Goal: Find specific page/section: Find specific page/section

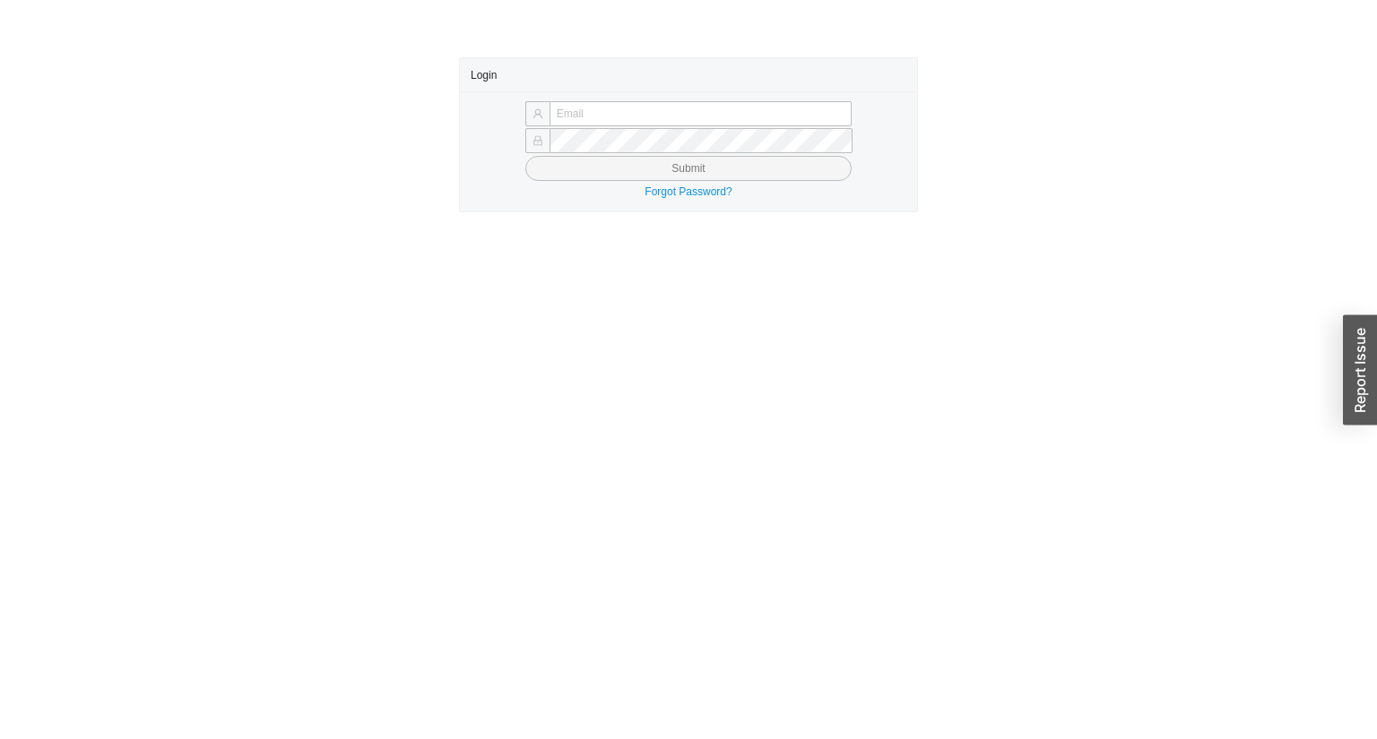
type input "yossi@asbathnj.com"
click at [617, 160] on button "Submit" at bounding box center [688, 168] width 326 height 25
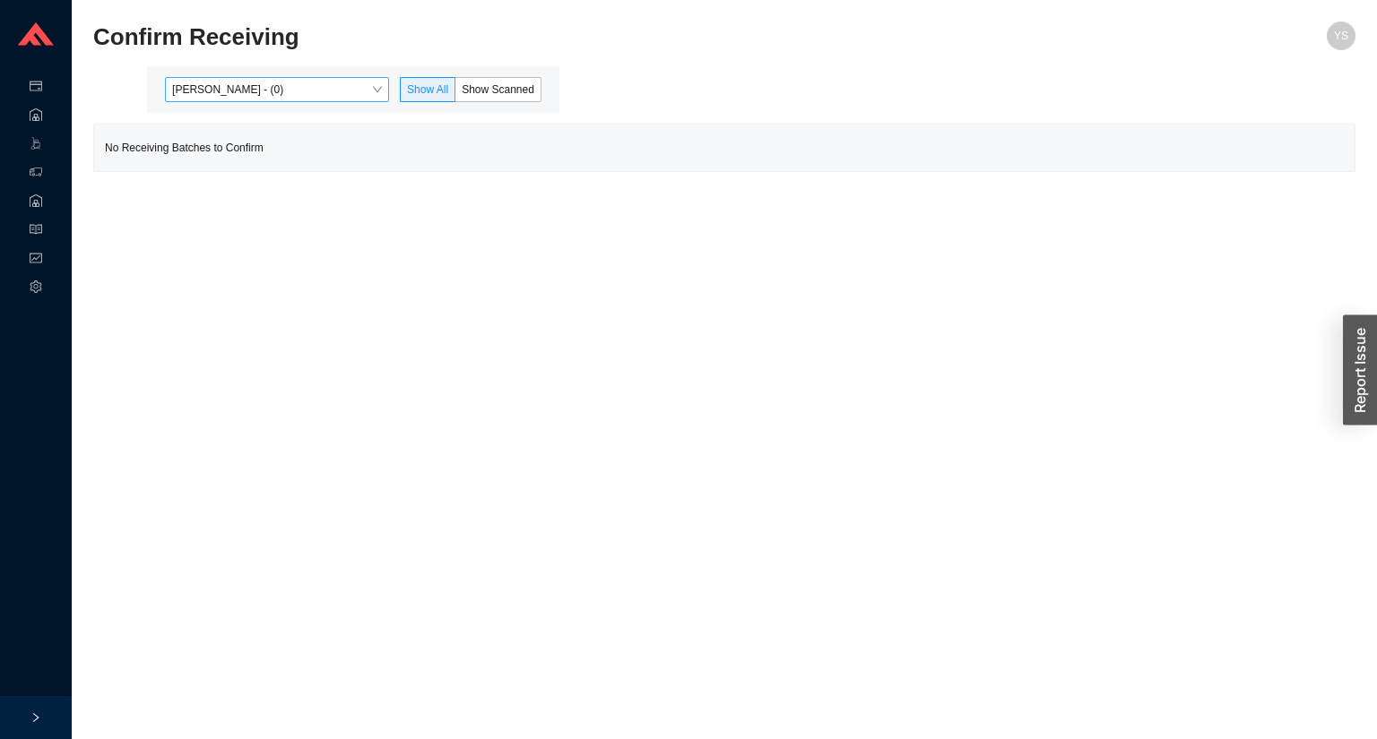
click at [201, 81] on span "[PERSON_NAME] - (0)" at bounding box center [277, 89] width 210 height 23
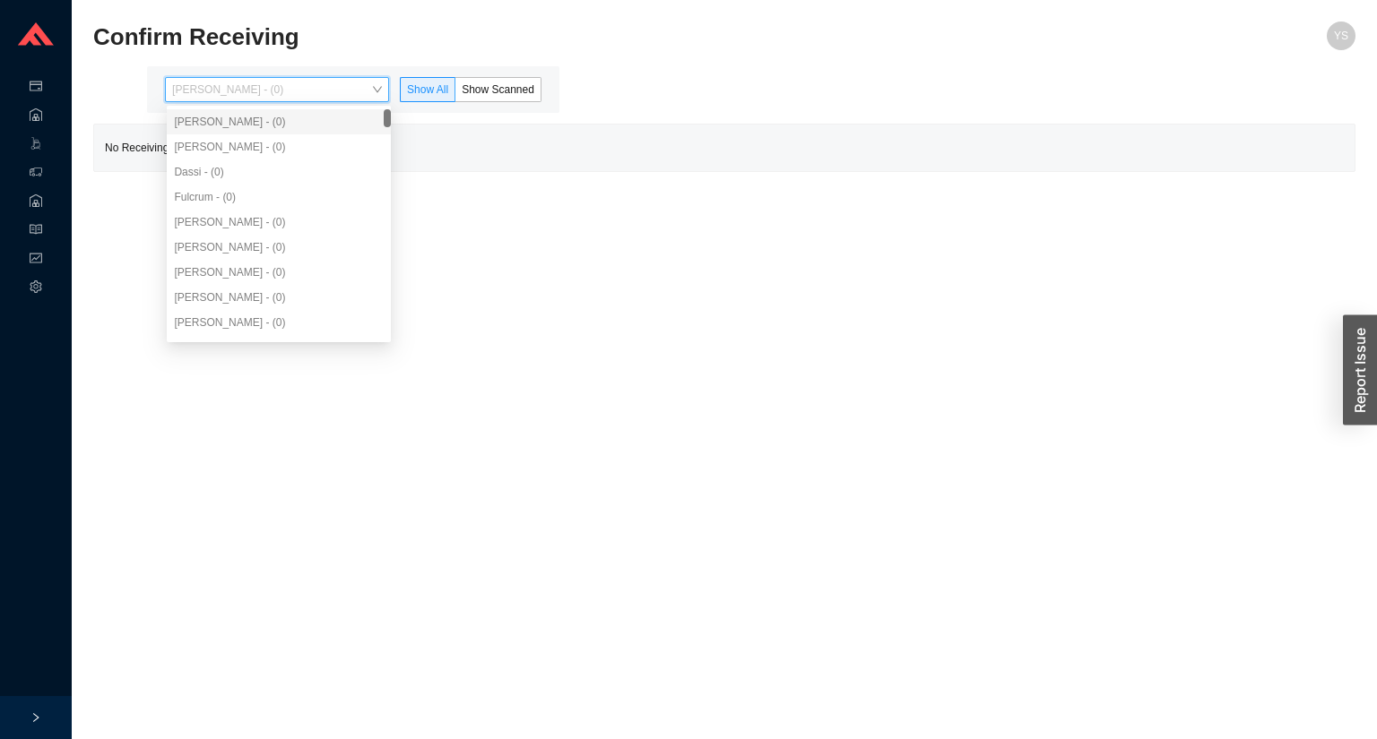
click at [226, 149] on div "[PERSON_NAME] - (0)" at bounding box center [279, 147] width 210 height 16
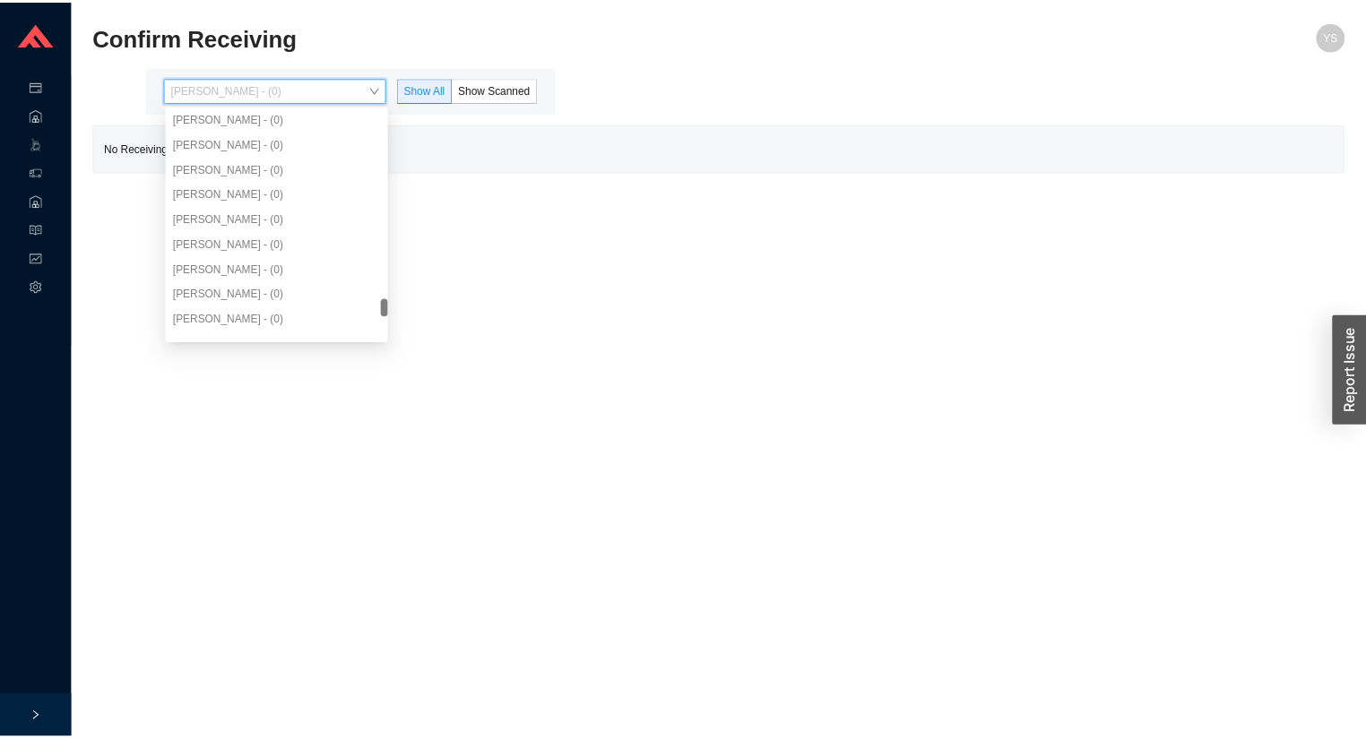
scroll to position [3334, 0]
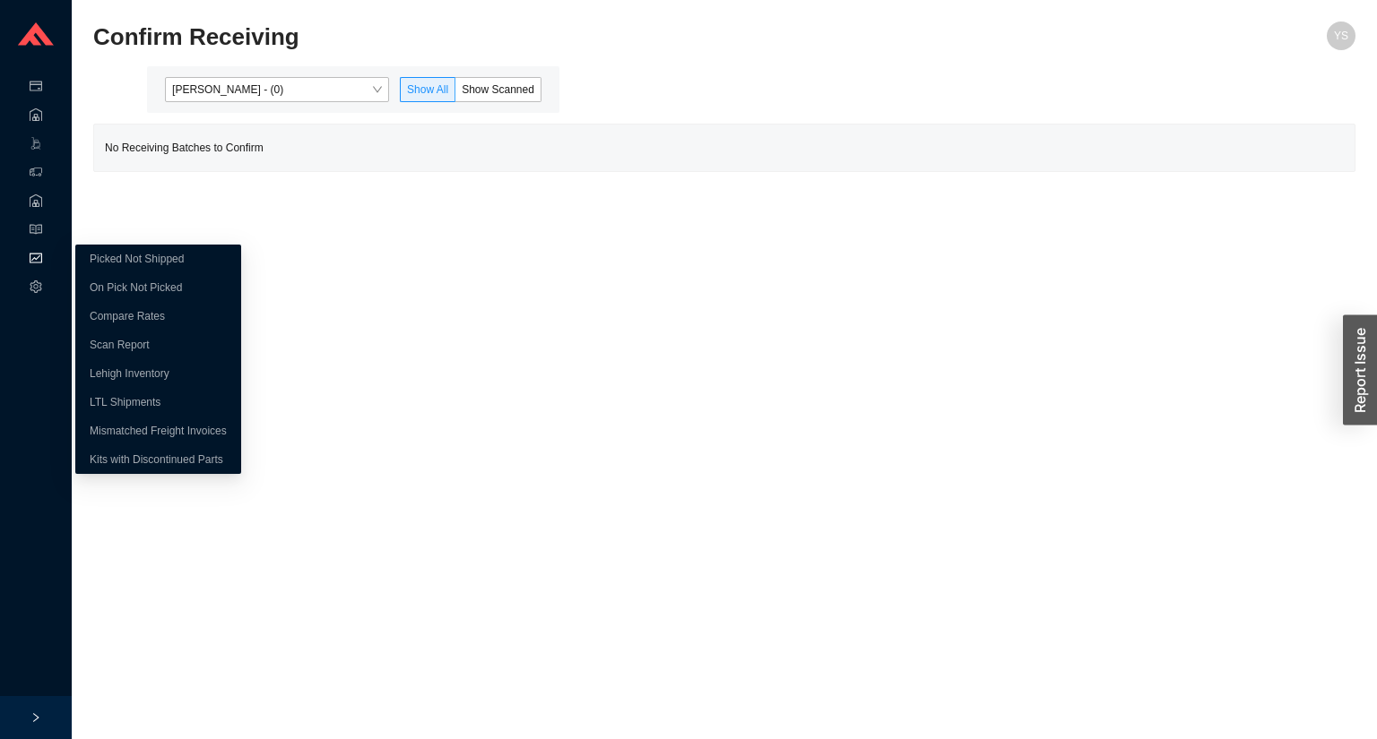
click at [43, 251] on div "Reports" at bounding box center [36, 260] width 72 height 29
click at [124, 291] on link "On Pick Not Picked" at bounding box center [136, 287] width 92 height 13
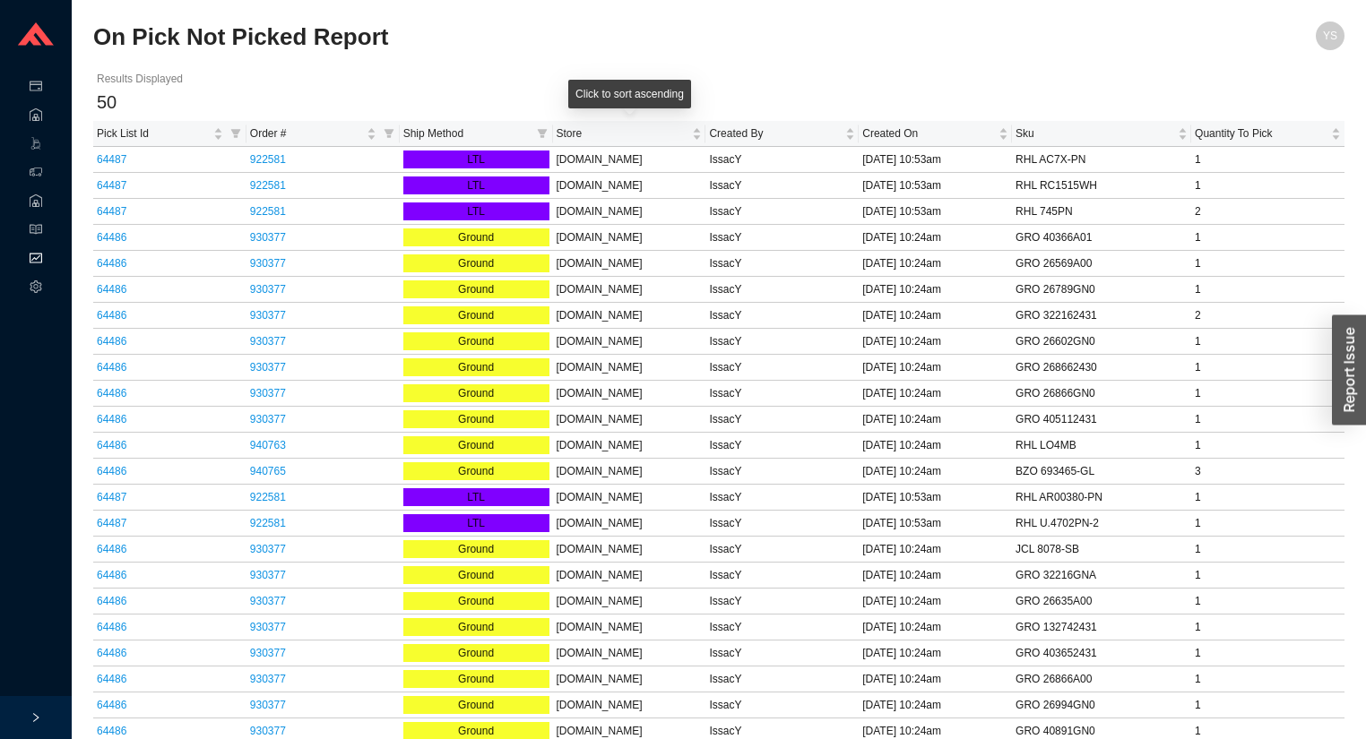
click at [531, 135] on div "Ship Method" at bounding box center [476, 134] width 146 height 18
click at [502, 129] on span "Ship Method" at bounding box center [466, 134] width 126 height 18
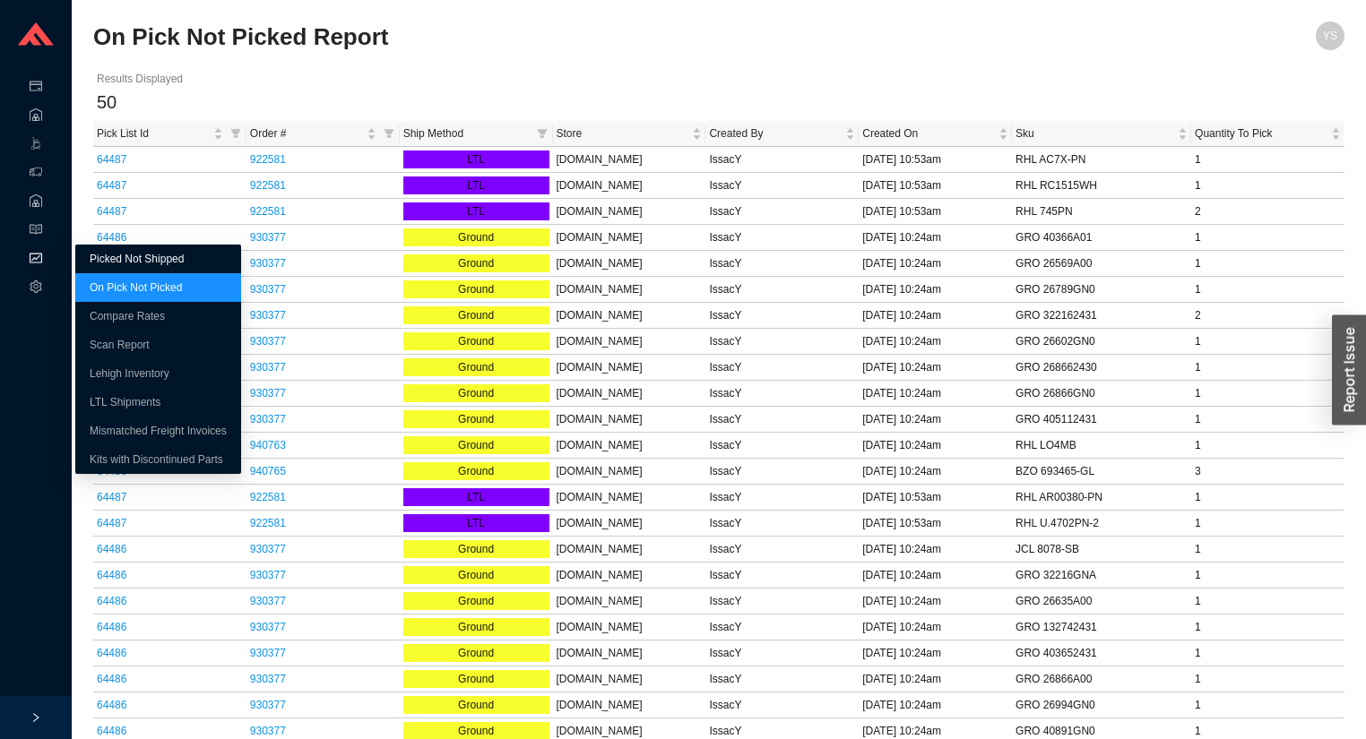
click at [115, 265] on link "Picked Not Shipped" at bounding box center [137, 259] width 94 height 13
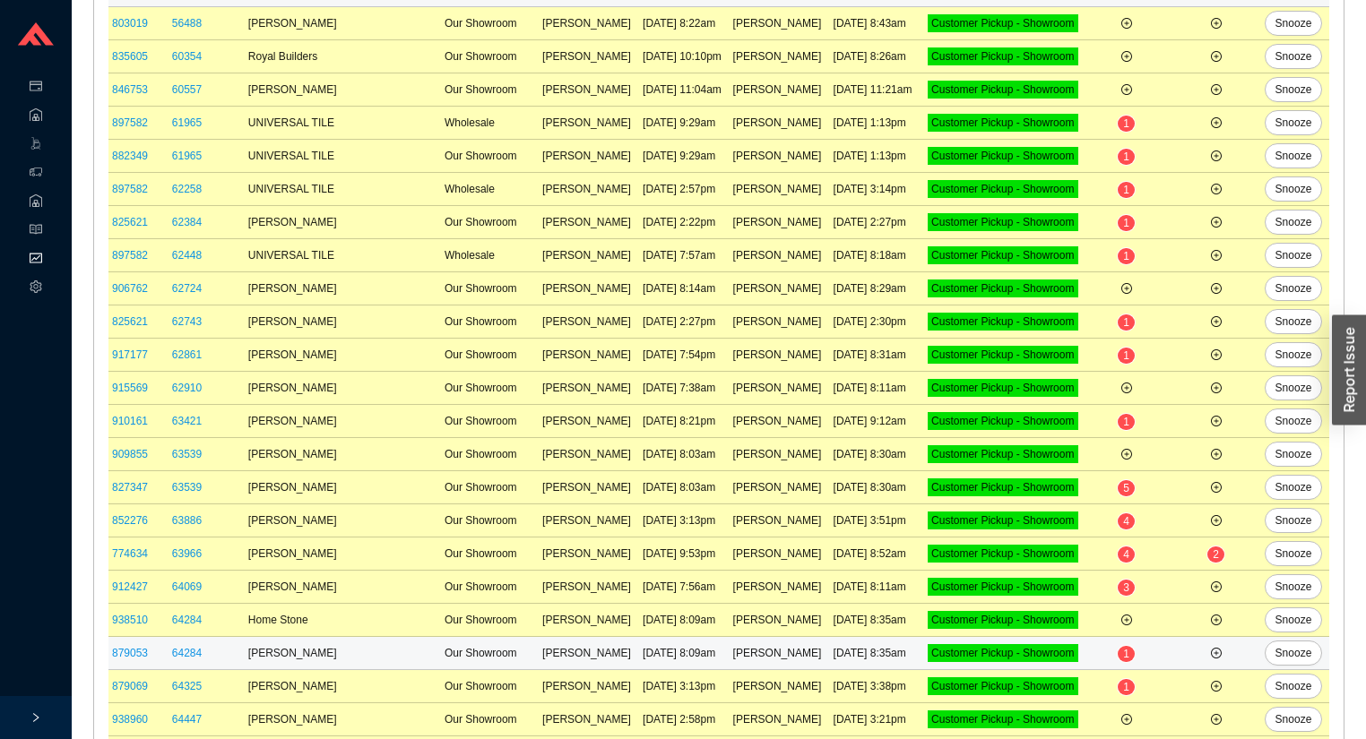
scroll to position [592, 0]
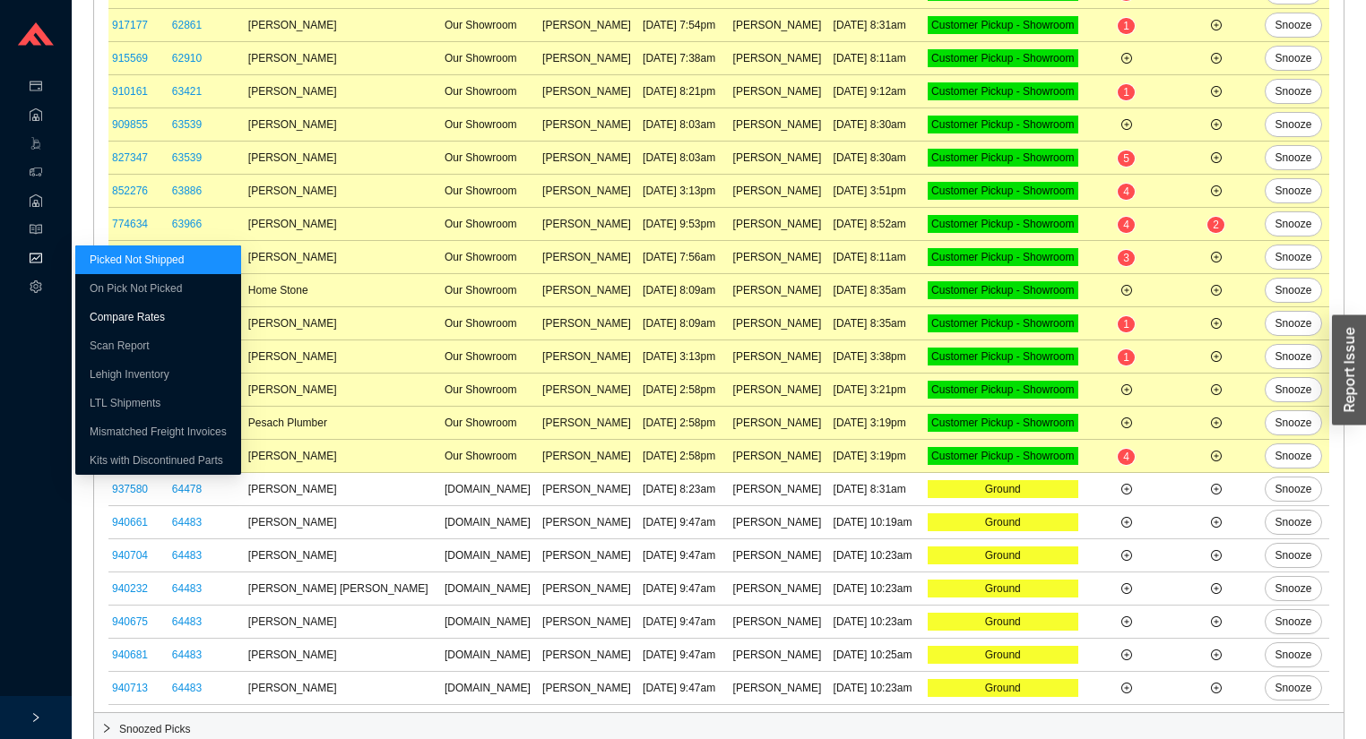
click at [111, 311] on link "Compare Rates" at bounding box center [127, 317] width 75 height 13
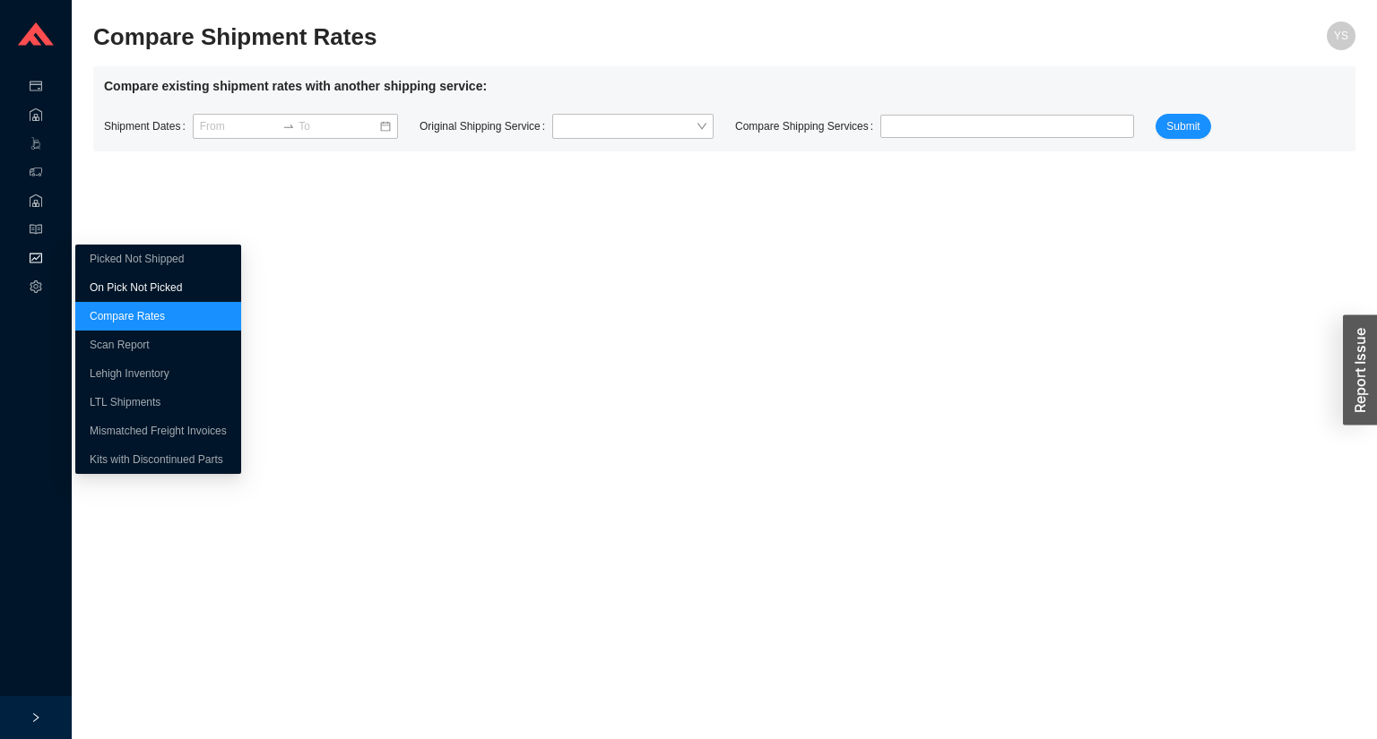
click at [91, 281] on link "On Pick Not Picked" at bounding box center [136, 287] width 92 height 13
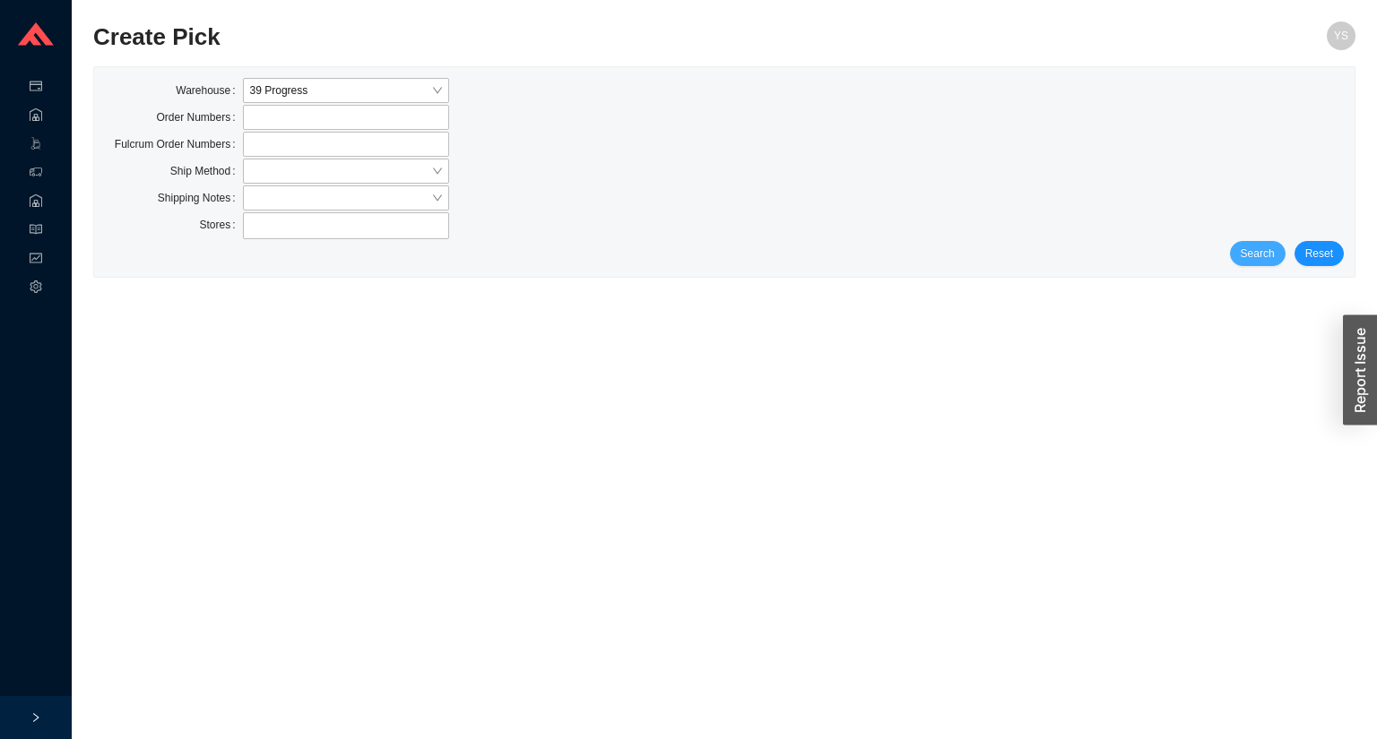
click at [1268, 255] on span "Search" at bounding box center [1257, 254] width 34 height 18
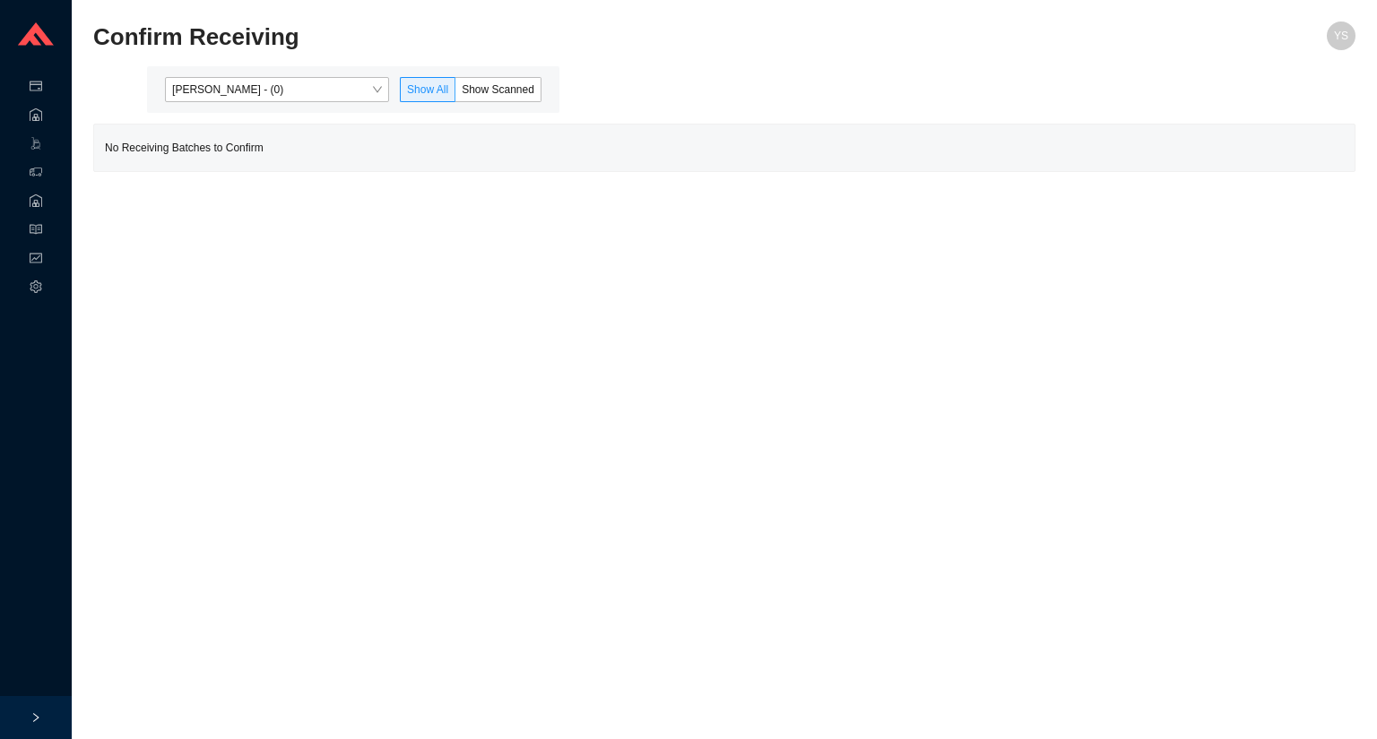
click at [258, 65] on div at bounding box center [724, 57] width 1262 height 18
click at [257, 78] on span "Yossi Siff - (0)" at bounding box center [277, 89] width 210 height 23
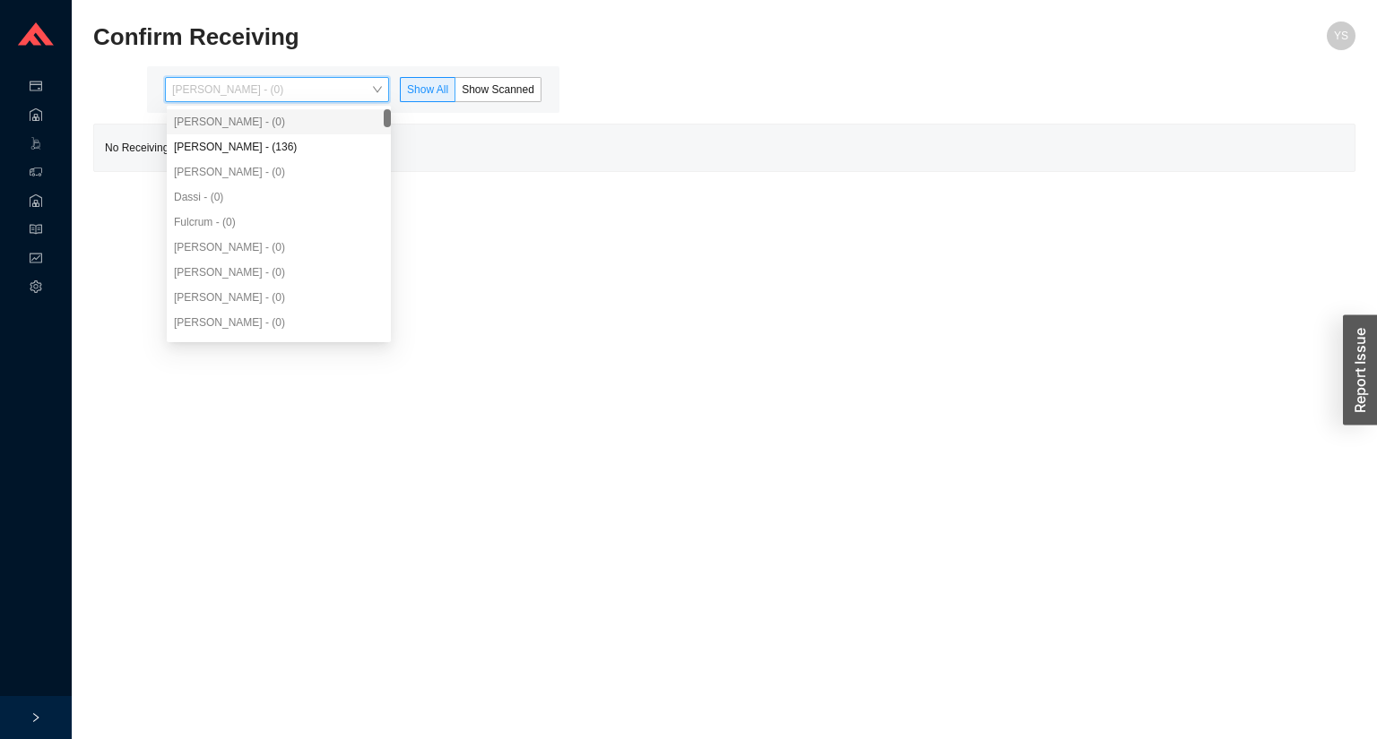
click at [252, 93] on span "Yossi Siff - (0)" at bounding box center [277, 89] width 210 height 23
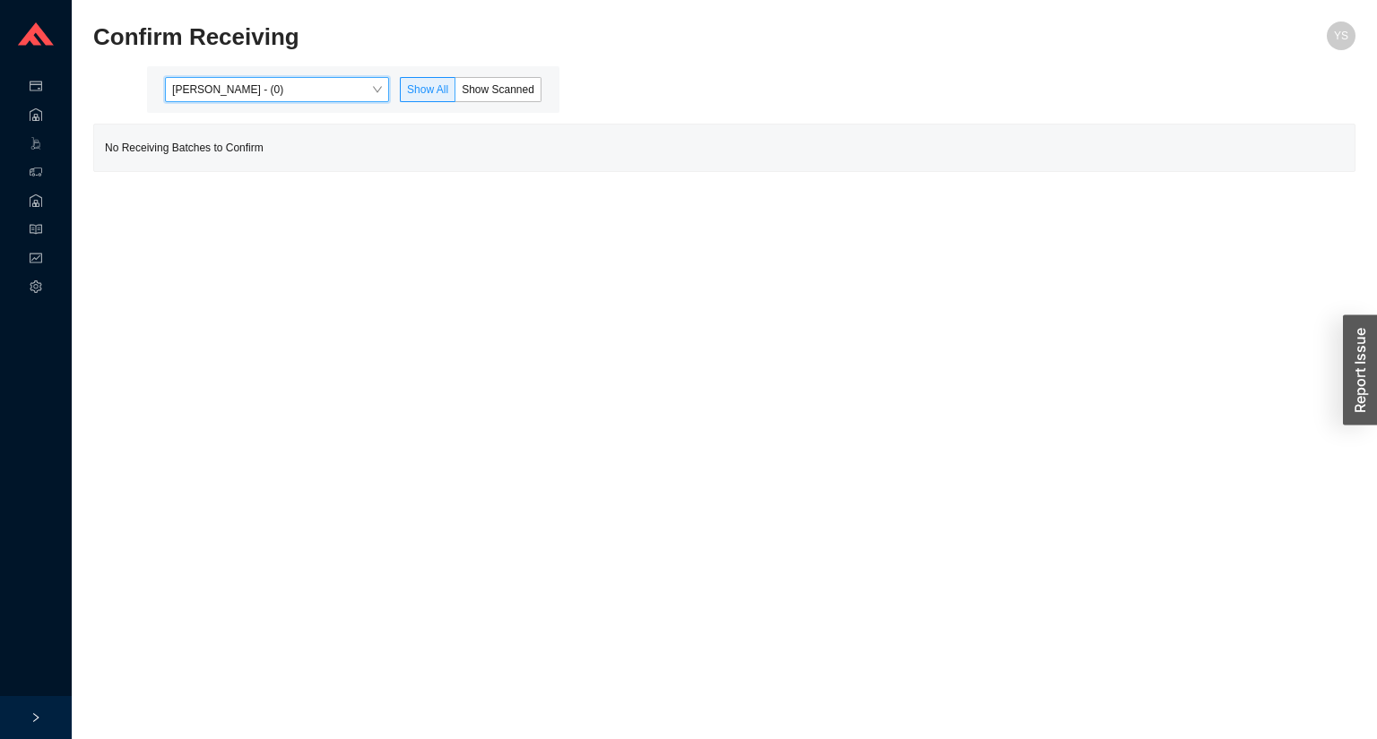
click at [238, 102] on div "Yossi Siff - (0) Yossi Siff - (0) Show All Show Scanned" at bounding box center [353, 89] width 412 height 47
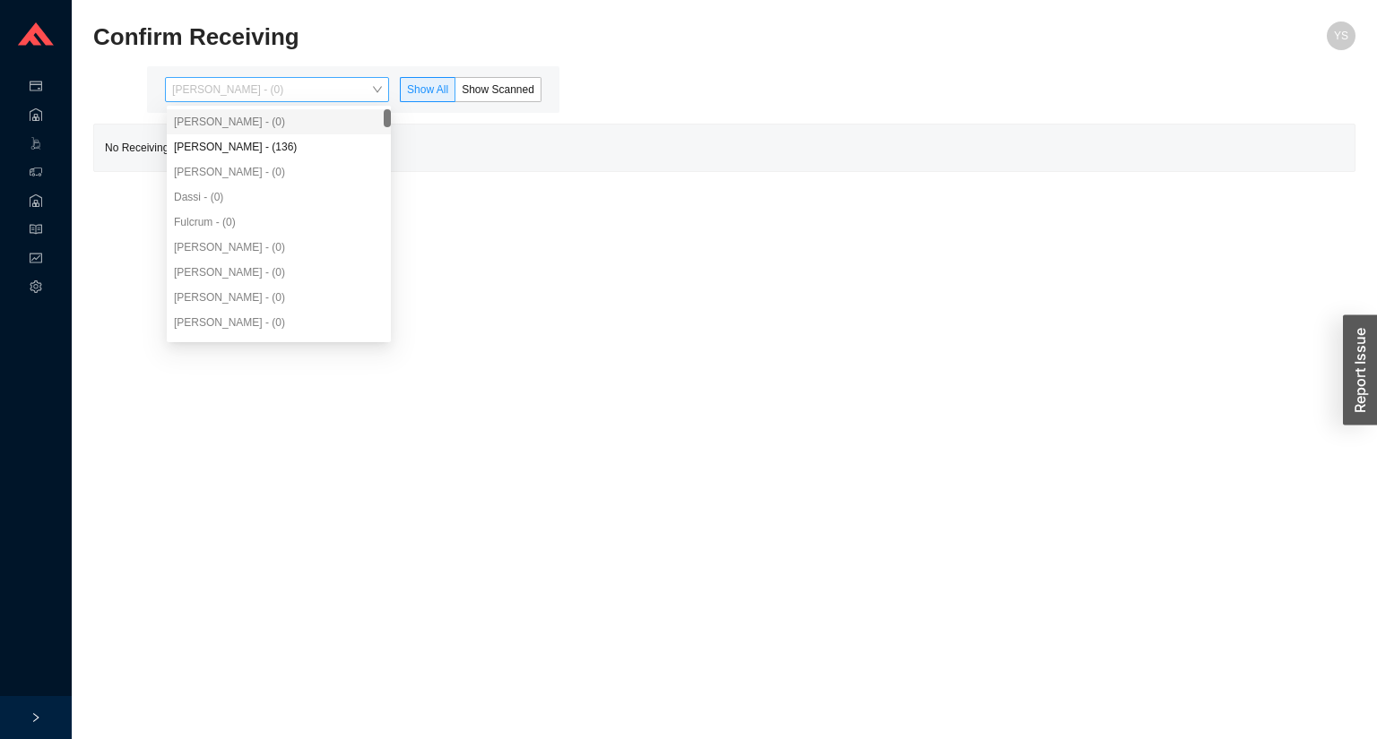
click at [229, 85] on span "Yossi Siff - (0)" at bounding box center [277, 89] width 210 height 23
click at [229, 160] on div "Aron - (0)" at bounding box center [279, 172] width 224 height 25
click at [289, 164] on div "Aron - (0)" at bounding box center [279, 172] width 210 height 16
click at [247, 148] on div "Angel Negron - (136)" at bounding box center [279, 147] width 210 height 16
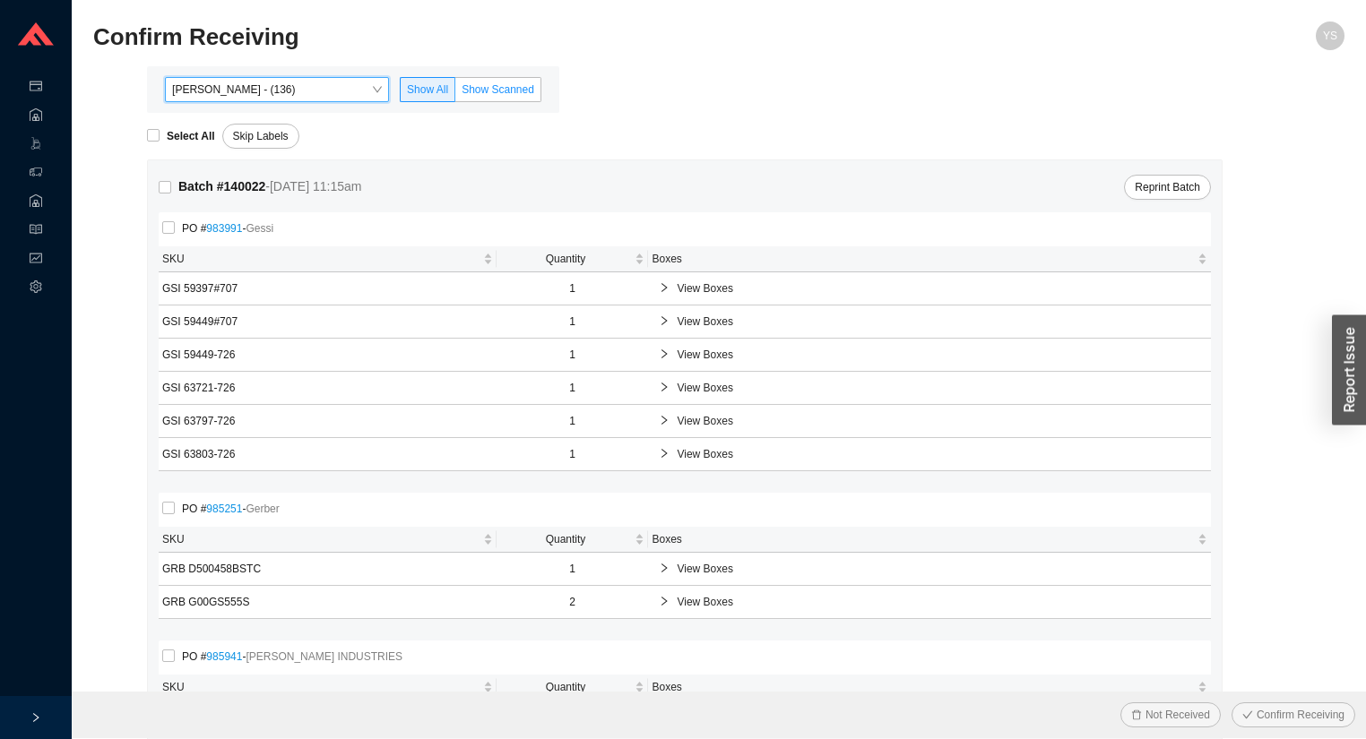
click at [472, 91] on span "Show Scanned" at bounding box center [498, 89] width 73 height 13
click at [455, 93] on input "Show Scanned" at bounding box center [455, 93] width 0 height 0
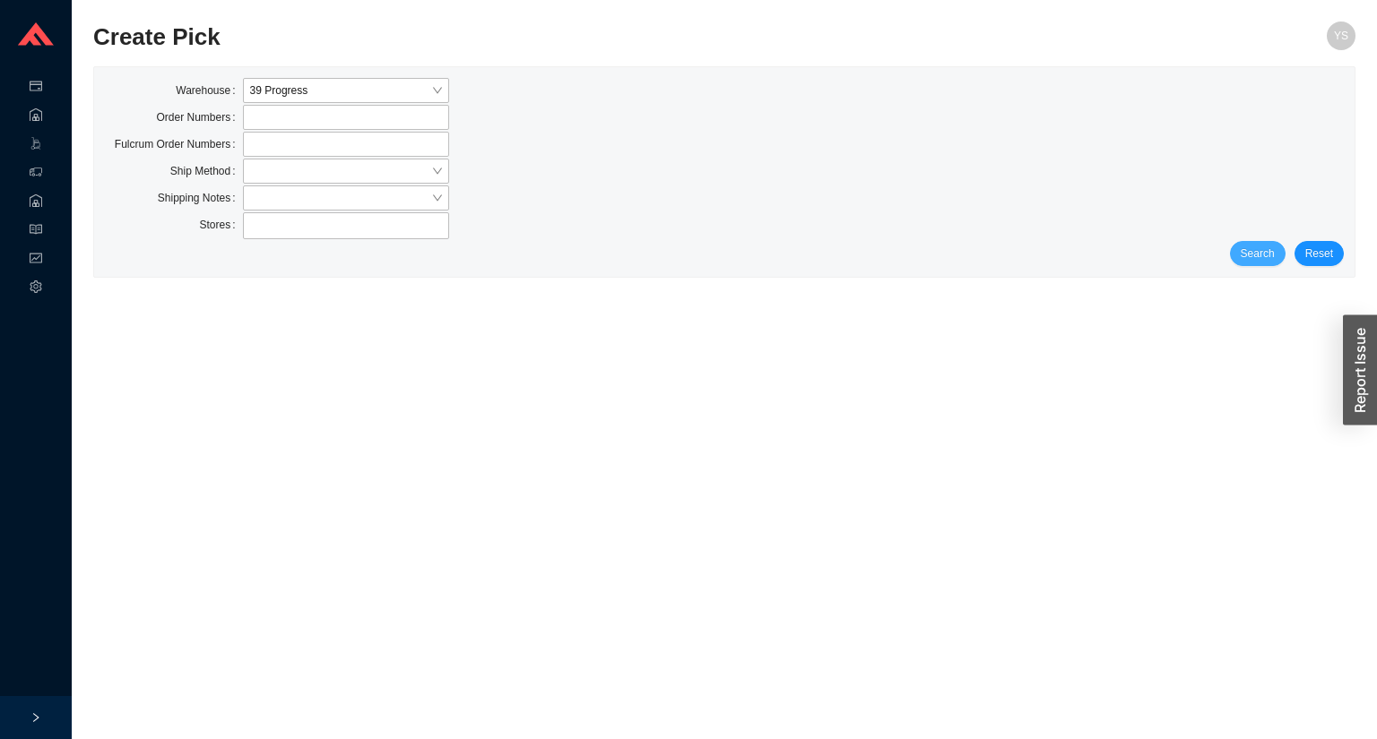
click at [1278, 258] on button "Search" at bounding box center [1258, 253] width 56 height 25
